Goal: Check status: Check status

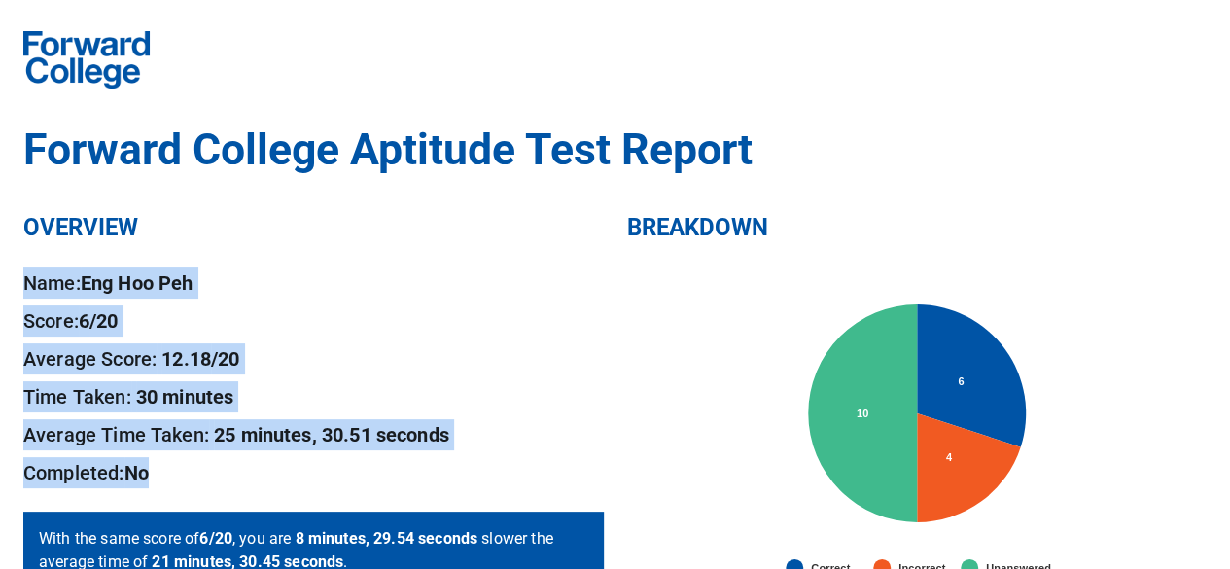
drag, startPoint x: 27, startPoint y: 281, endPoint x: 161, endPoint y: 481, distance: 241.1
click at [161, 481] on div "Name: Eng Hoo Peh Score: 6 /20 Average Score: 12.18 /20 Time Taken: 30 minutes …" at bounding box center [313, 377] width 580 height 221
copy div "Name: Eng Hoo Peh Score: 6 /20 Average Score: 12.18 /20 Time Taken: 30 minutes …"
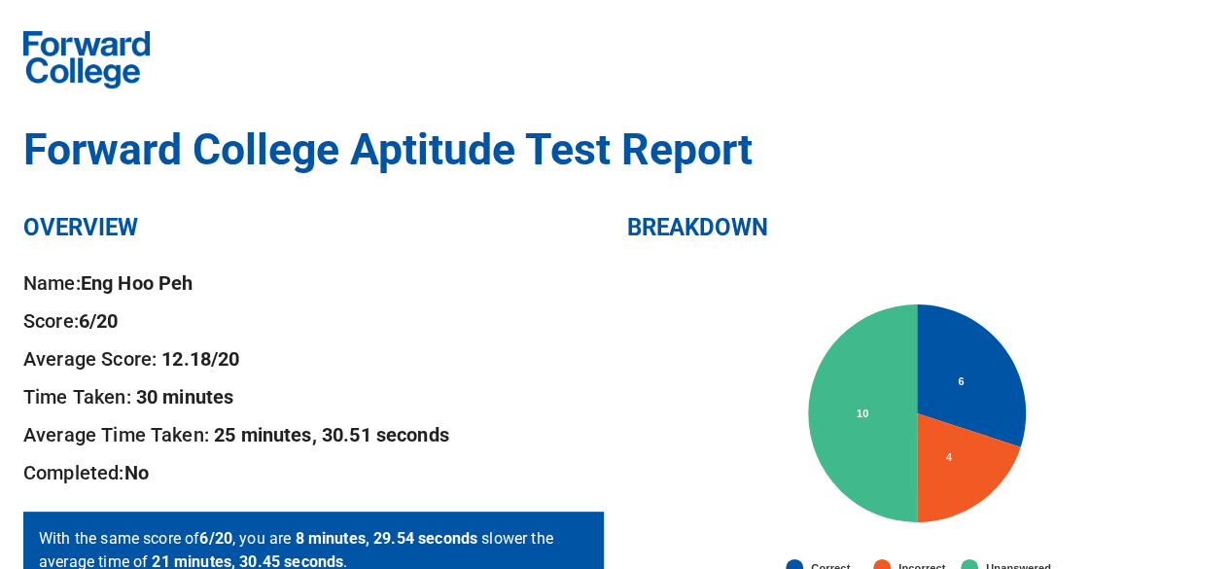
drag, startPoint x: 1204, startPoint y: 1, endPoint x: 823, endPoint y: 59, distance: 385.6
